Goal: Task Accomplishment & Management: Use online tool/utility

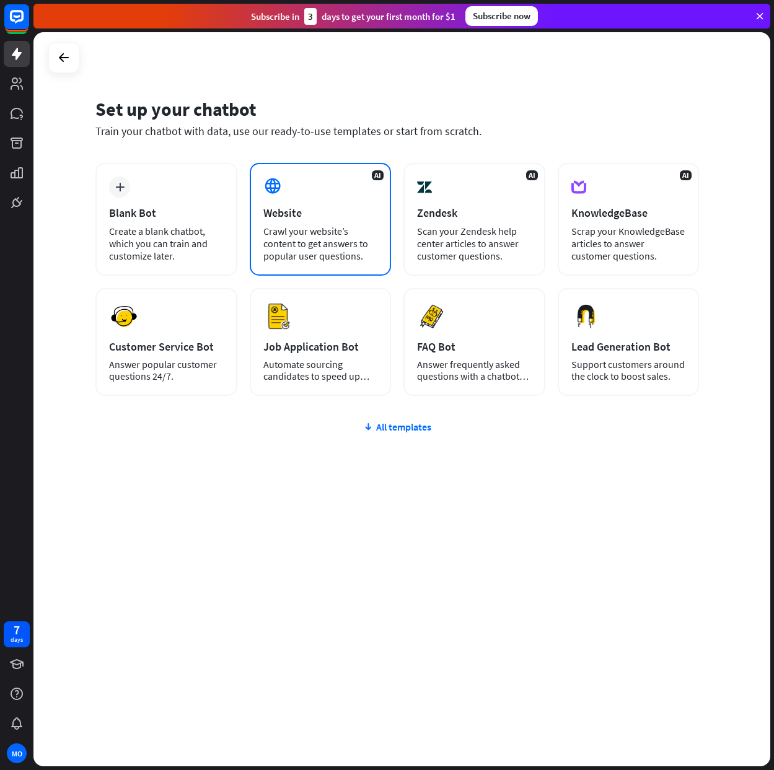
click at [279, 229] on div "Crawl your website’s content to get answers to popular user questions." at bounding box center [320, 243] width 115 height 37
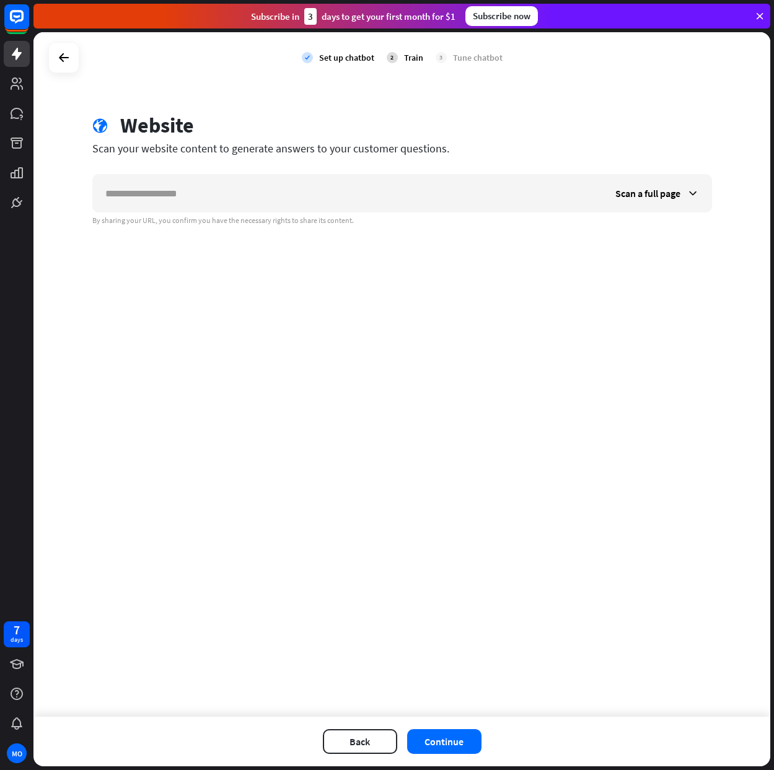
drag, startPoint x: 72, startPoint y: 66, endPoint x: 78, endPoint y: 64, distance: 6.5
click at [78, 64] on div at bounding box center [63, 57] width 31 height 31
drag, startPoint x: 76, startPoint y: 52, endPoint x: 69, endPoint y: 56, distance: 8.3
click at [74, 53] on div at bounding box center [63, 57] width 31 height 31
click at [53, 66] on div at bounding box center [63, 57] width 31 height 31
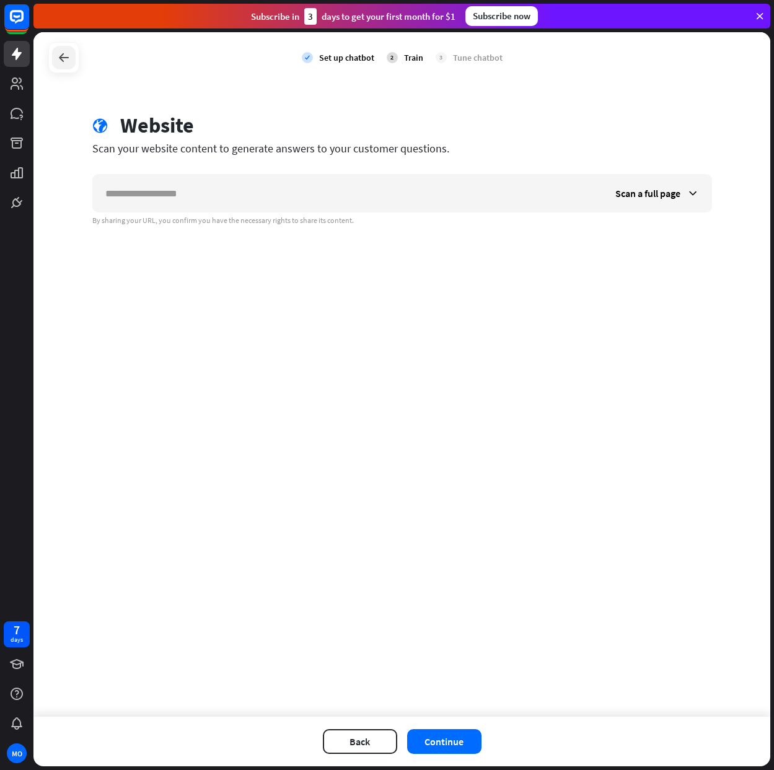
click at [56, 57] on div at bounding box center [64, 58] width 24 height 24
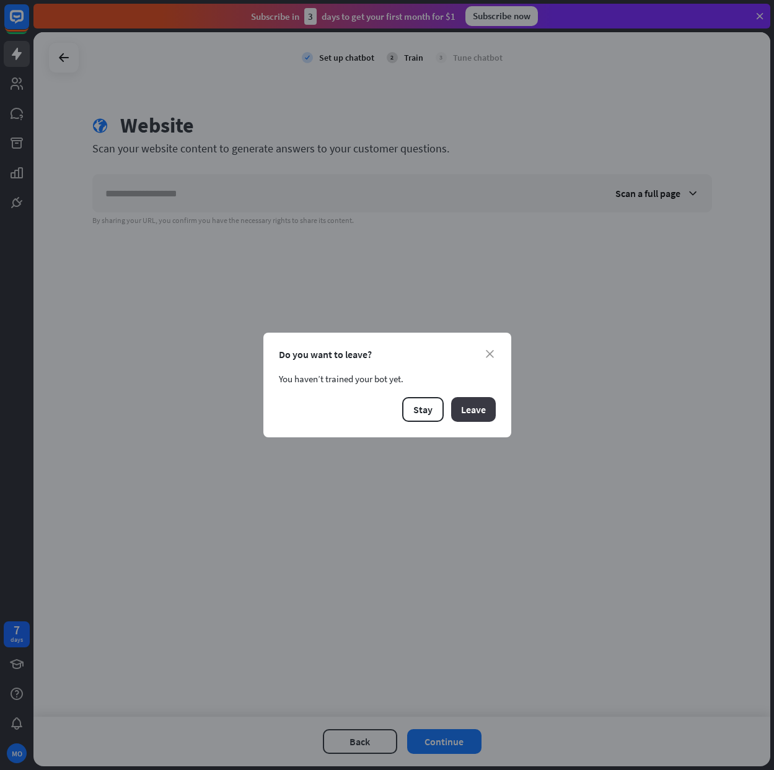
click at [480, 398] on button "Leave" at bounding box center [473, 409] width 45 height 25
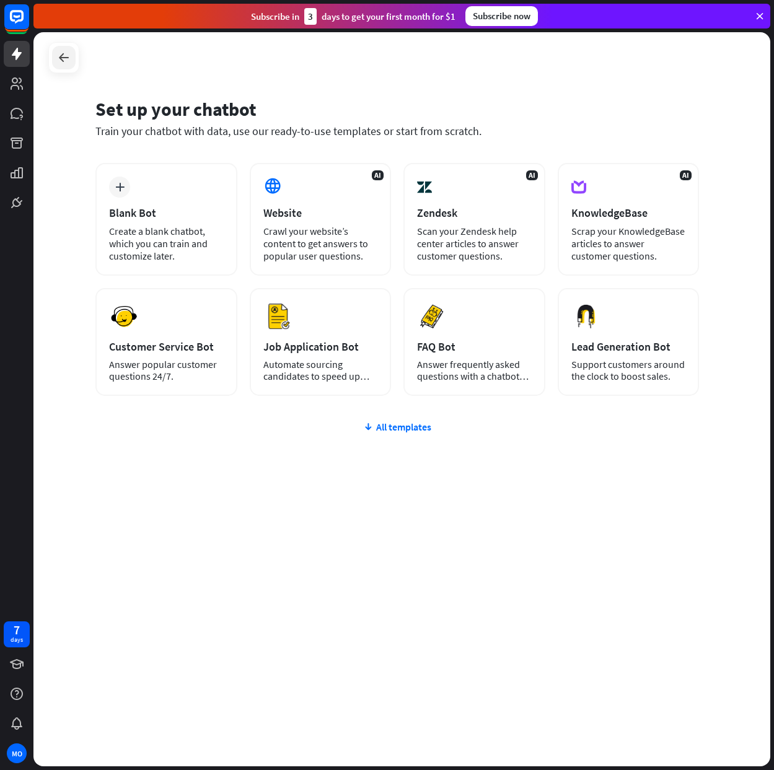
drag, startPoint x: 67, startPoint y: 56, endPoint x: 71, endPoint y: 63, distance: 8.3
click at [71, 63] on icon at bounding box center [63, 57] width 15 height 15
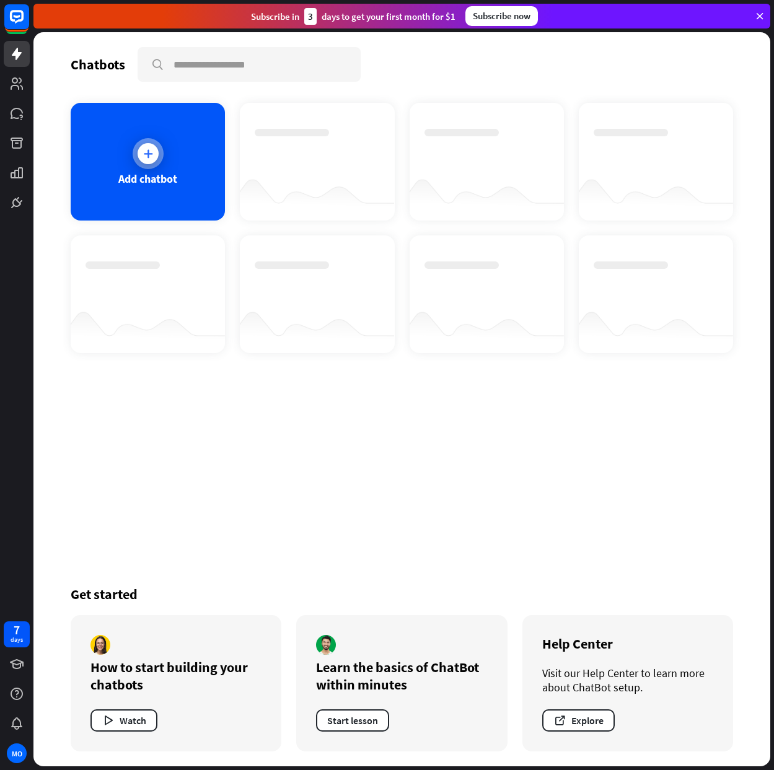
click at [100, 147] on div "Add chatbot" at bounding box center [148, 162] width 154 height 118
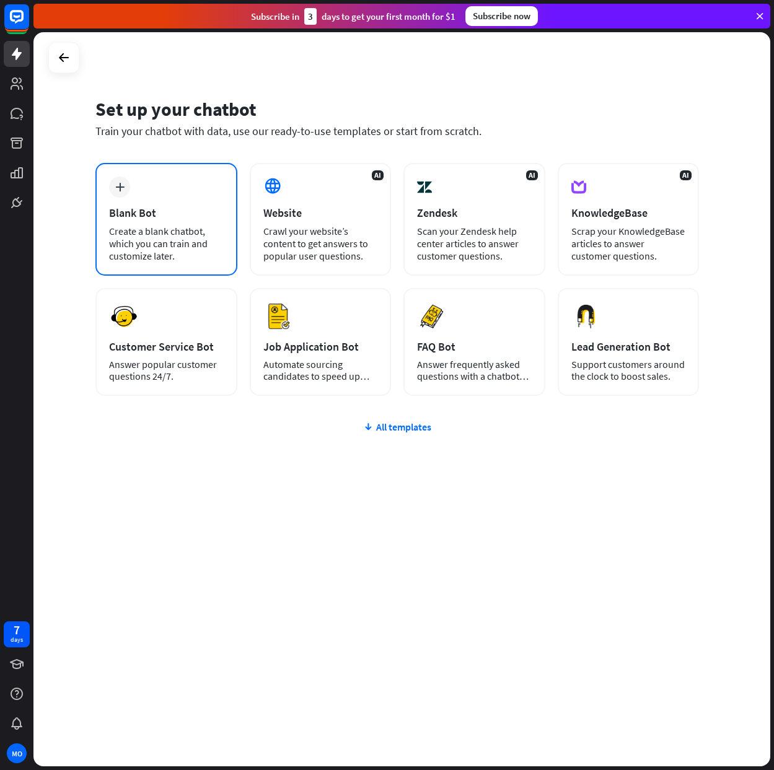
click at [116, 196] on div "plus" at bounding box center [119, 187] width 21 height 21
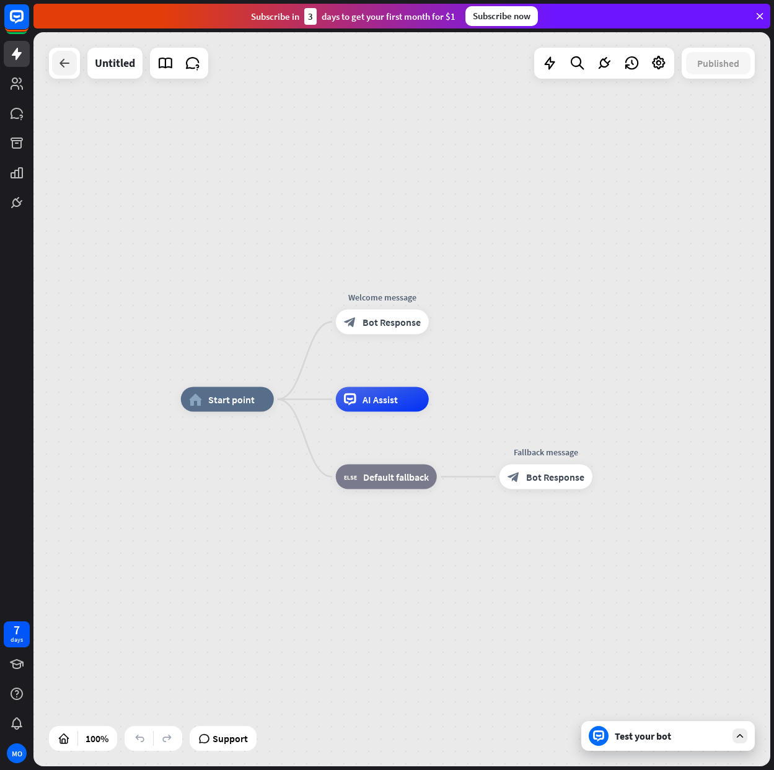
click at [61, 61] on icon at bounding box center [64, 63] width 15 height 15
